Goal: Navigation & Orientation: Find specific page/section

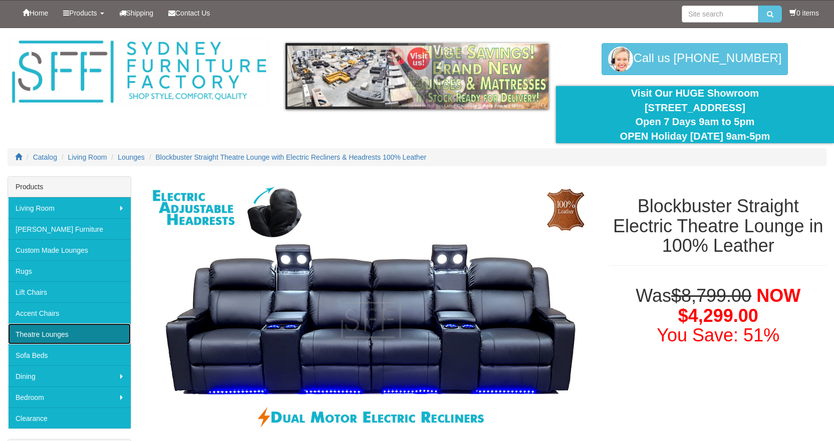
click at [72, 337] on link "Theatre Lounges" at bounding box center [69, 334] width 123 height 21
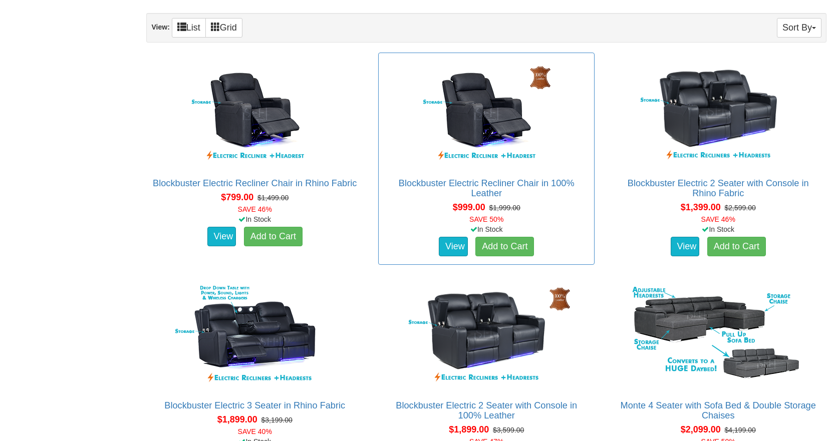
scroll to position [701, 0]
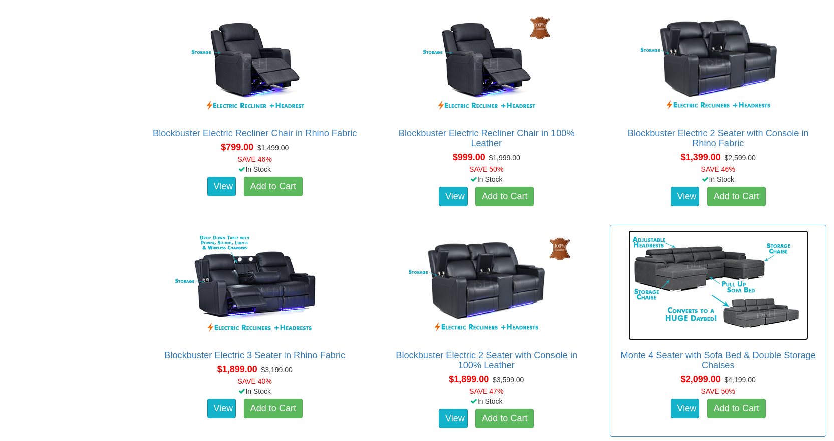
click at [700, 298] on img at bounding box center [718, 285] width 180 height 110
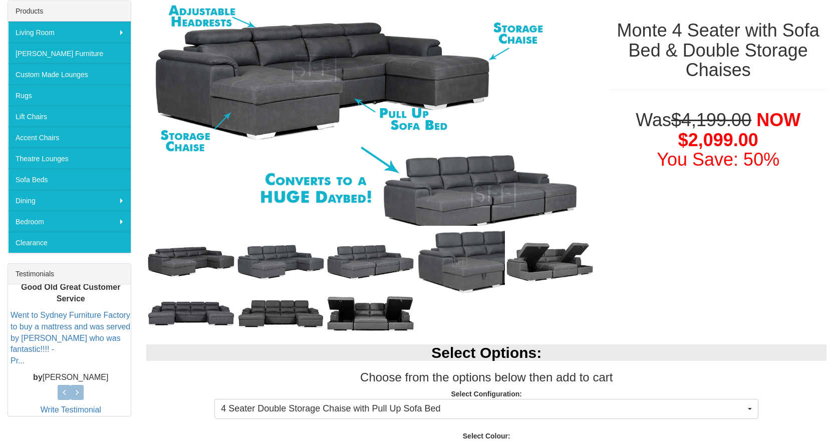
scroll to position [150, 0]
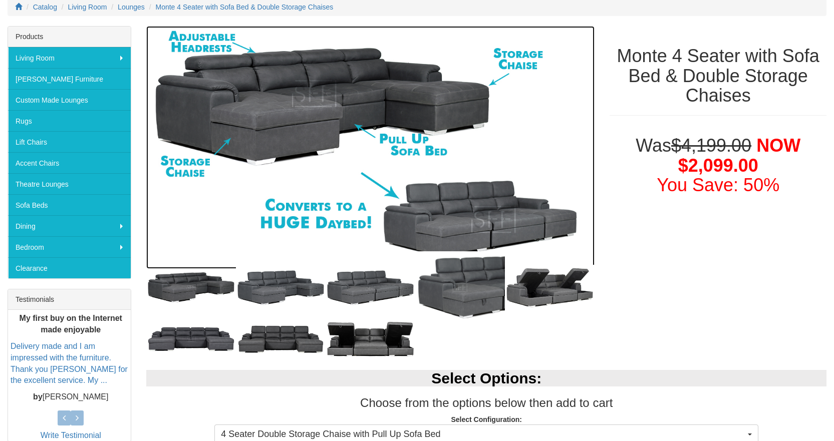
click at [505, 225] on img at bounding box center [370, 147] width 448 height 243
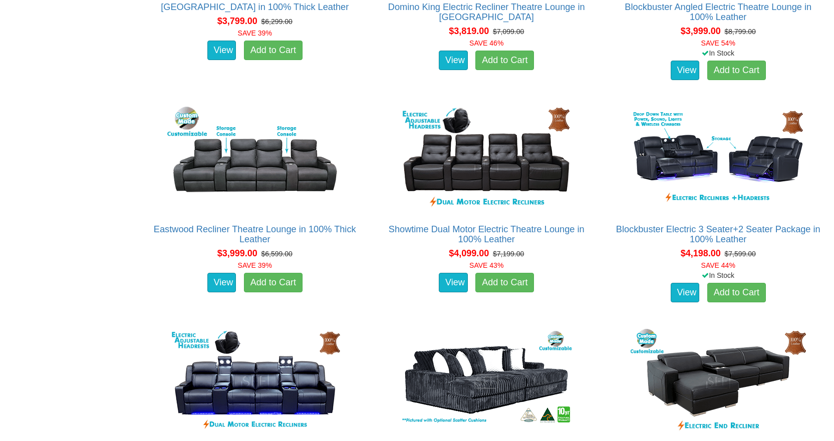
scroll to position [2605, 0]
